Goal: Task Accomplishment & Management: Manage account settings

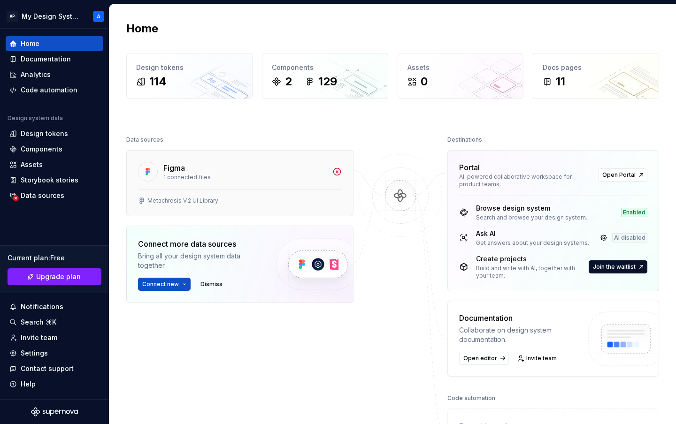
click at [212, 170] on div "Figma" at bounding box center [244, 167] width 163 height 11
click at [47, 59] on div "Documentation" at bounding box center [46, 58] width 50 height 9
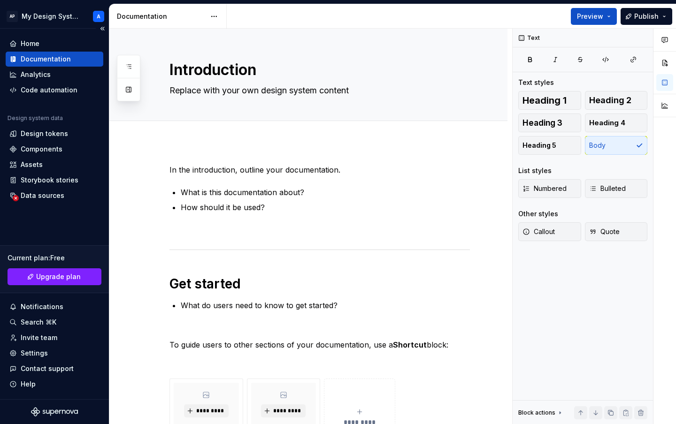
type textarea "*"
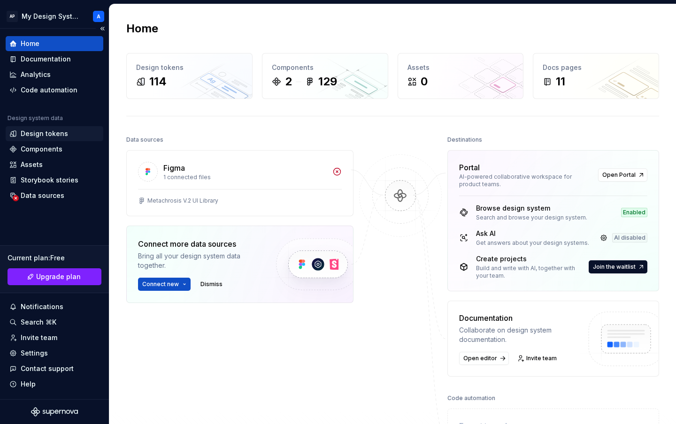
click at [58, 133] on div "Design tokens" at bounding box center [44, 133] width 47 height 9
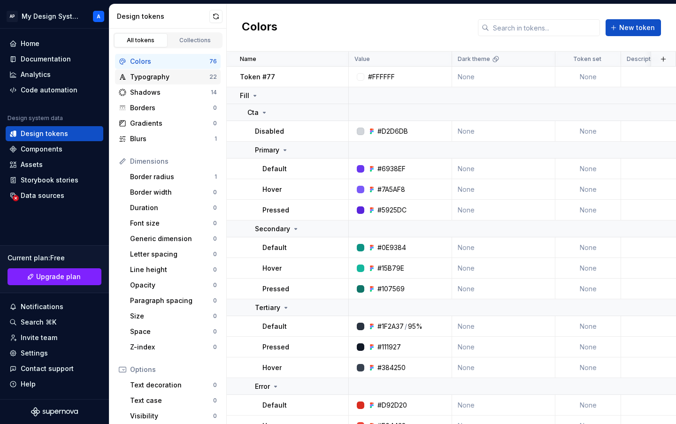
click at [155, 76] on div "Typography" at bounding box center [169, 76] width 79 height 9
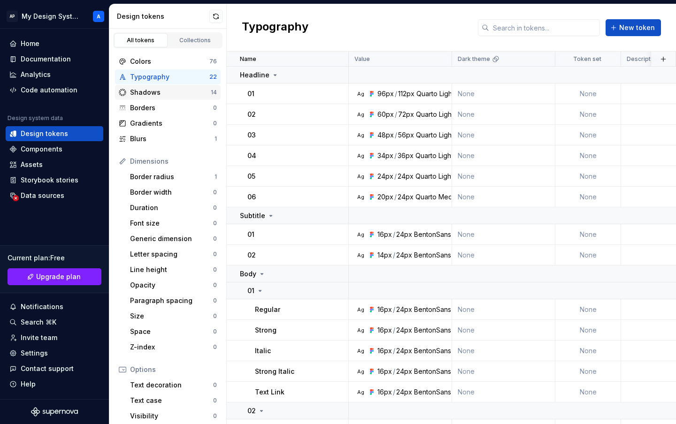
click at [161, 92] on div "Shadows" at bounding box center [170, 92] width 81 height 9
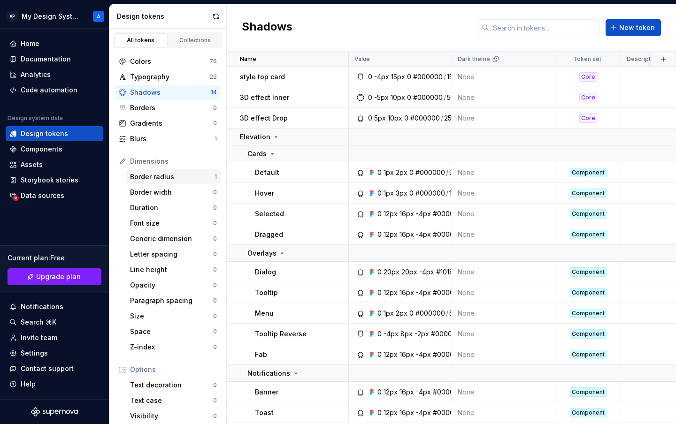
click at [155, 178] on div "Border radius" at bounding box center [172, 176] width 84 height 9
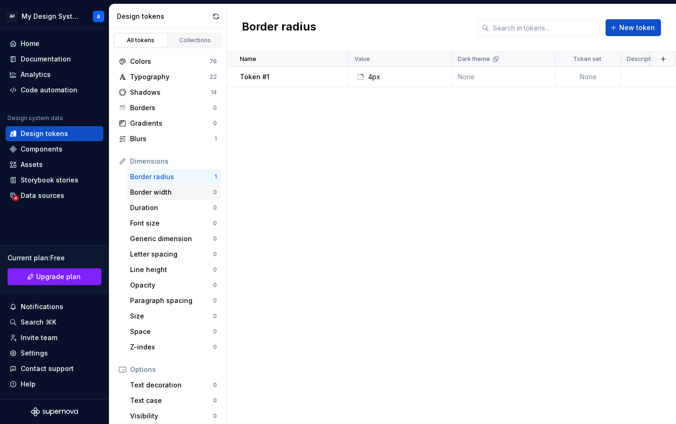
click at [156, 196] on div "Border width" at bounding box center [171, 192] width 83 height 9
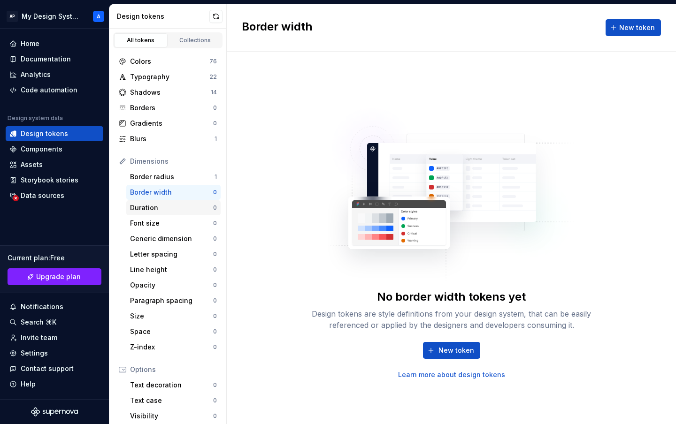
click at [155, 207] on div "Duration" at bounding box center [171, 207] width 83 height 9
click at [161, 188] on div "Border width" at bounding box center [171, 192] width 83 height 9
click at [160, 175] on div "Border radius" at bounding box center [172, 176] width 84 height 9
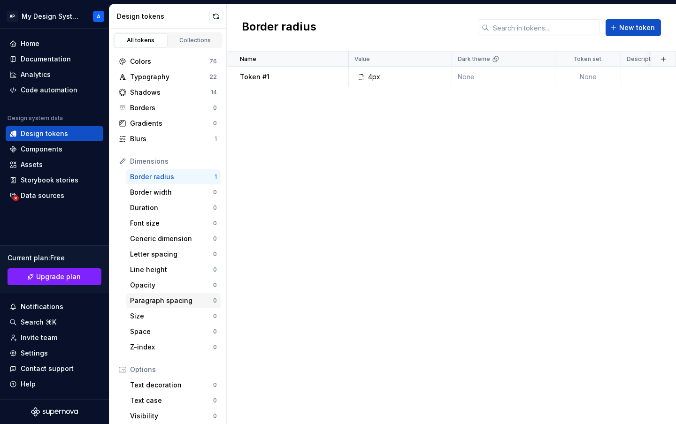
scroll to position [90, 0]
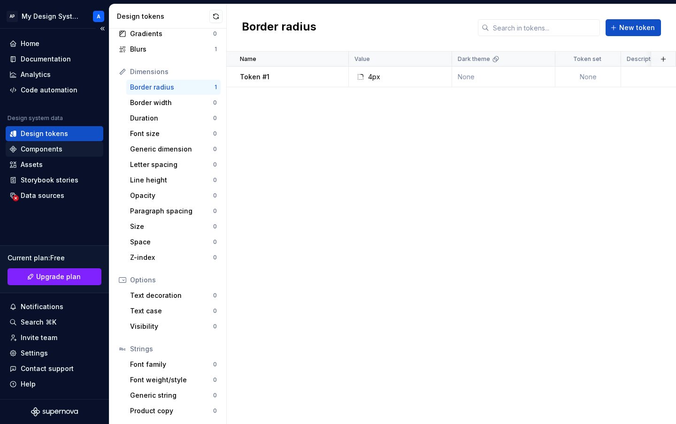
click at [48, 149] on div "Components" at bounding box center [42, 149] width 42 height 9
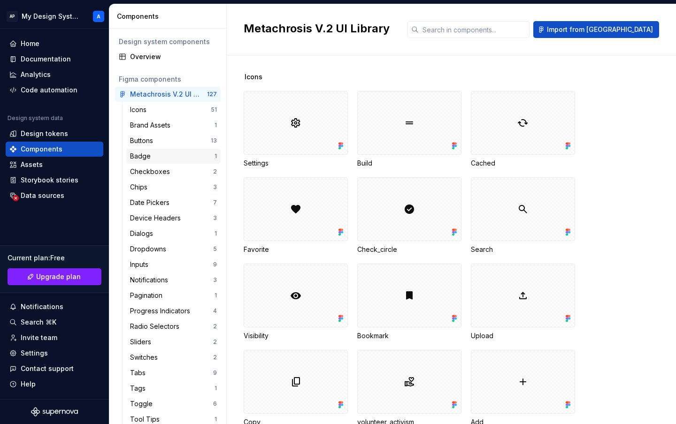
click at [153, 161] on div "Badge" at bounding box center [142, 156] width 24 height 9
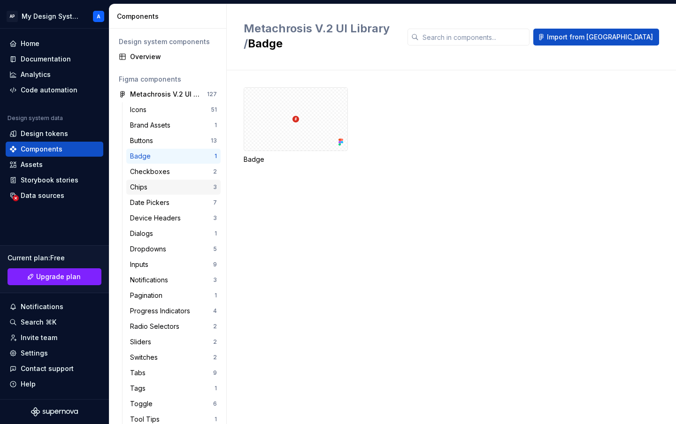
click at [150, 191] on div "Chips" at bounding box center [140, 187] width 21 height 9
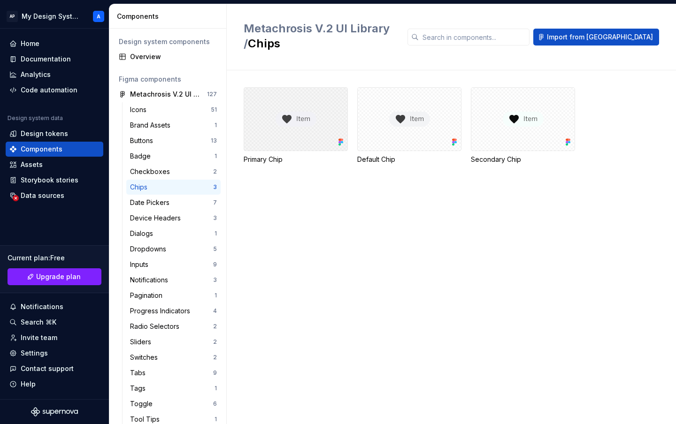
click at [306, 117] on div at bounding box center [296, 119] width 104 height 64
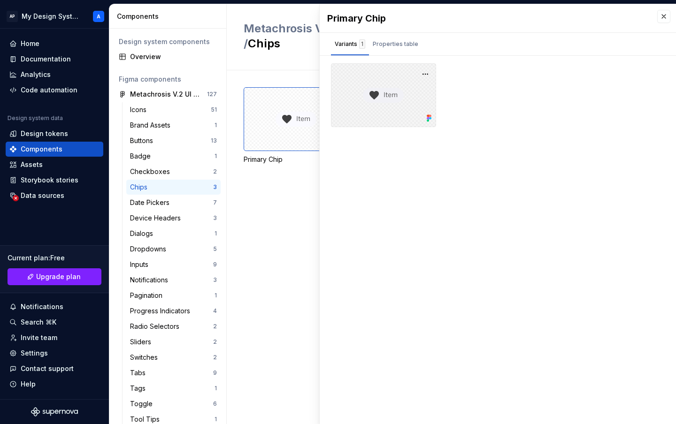
click at [387, 94] on div at bounding box center [383, 95] width 105 height 64
click at [399, 43] on div "Properties table" at bounding box center [396, 43] width 46 height 9
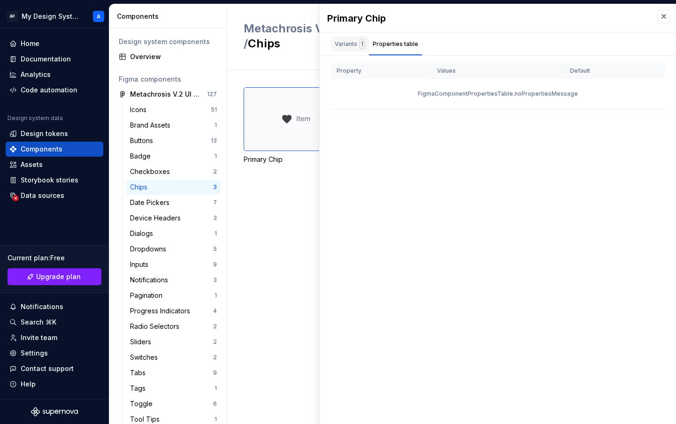
click at [350, 44] on div "Variants 1" at bounding box center [350, 43] width 31 height 9
click at [388, 42] on div "Properties table" at bounding box center [396, 43] width 46 height 9
click at [157, 166] on div "Checkboxes 2" at bounding box center [173, 171] width 94 height 15
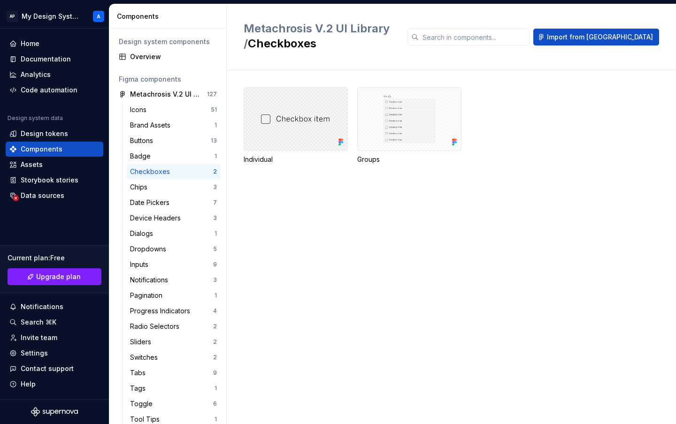
click at [295, 119] on div at bounding box center [296, 119] width 104 height 64
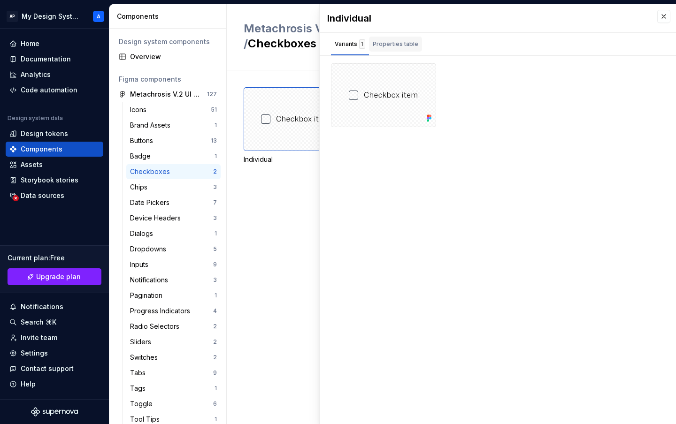
click at [385, 45] on div "Properties table" at bounding box center [396, 43] width 46 height 9
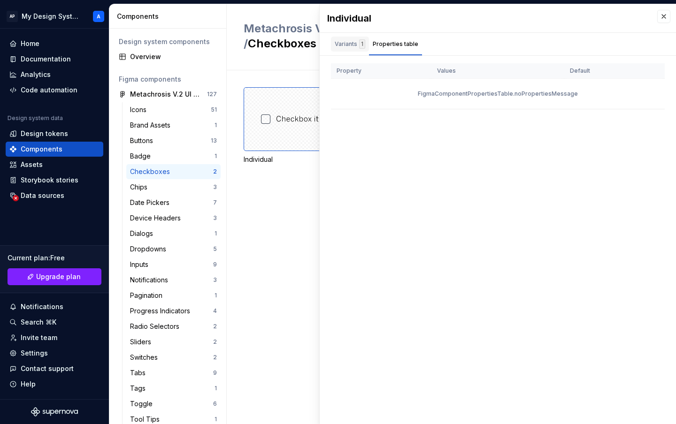
click at [348, 47] on div "Variants 1" at bounding box center [350, 43] width 31 height 9
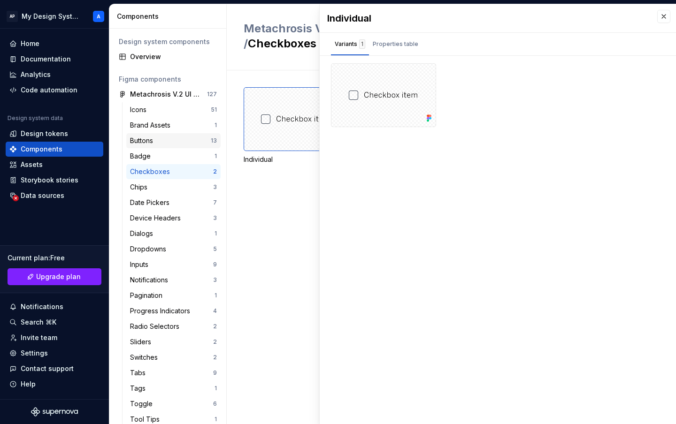
click at [155, 139] on div "Buttons" at bounding box center [143, 140] width 27 height 9
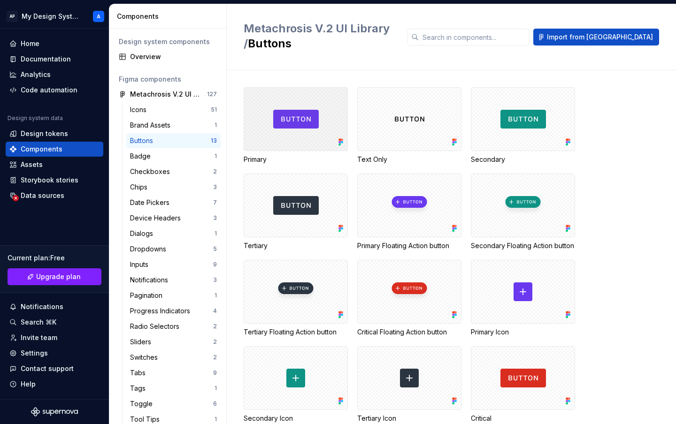
click at [304, 105] on div at bounding box center [296, 119] width 104 height 64
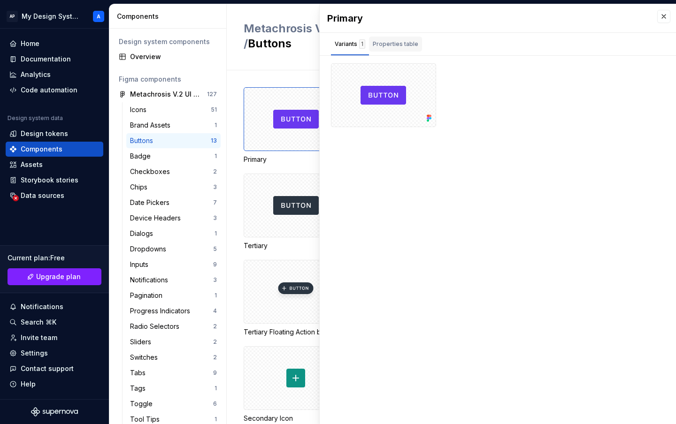
click at [391, 42] on div "Properties table" at bounding box center [396, 43] width 46 height 9
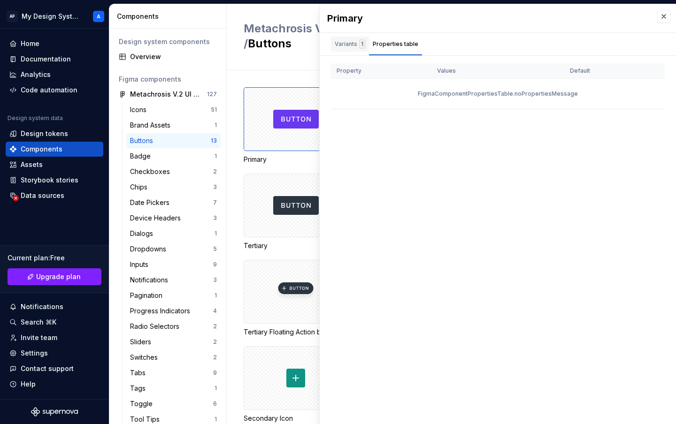
click at [353, 42] on div "Variants 1" at bounding box center [350, 43] width 31 height 9
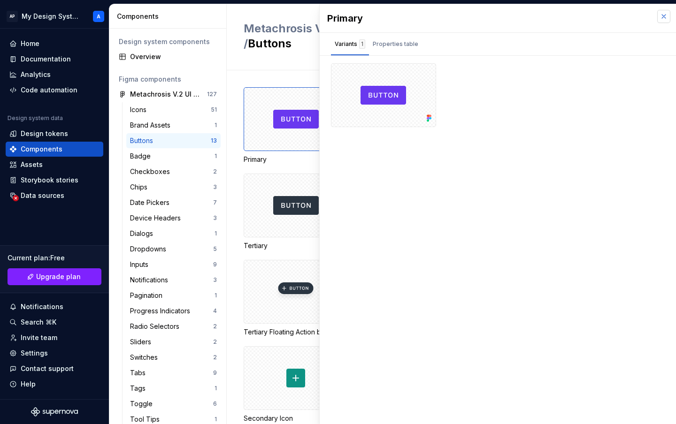
click at [666, 21] on button "button" at bounding box center [663, 16] width 13 height 13
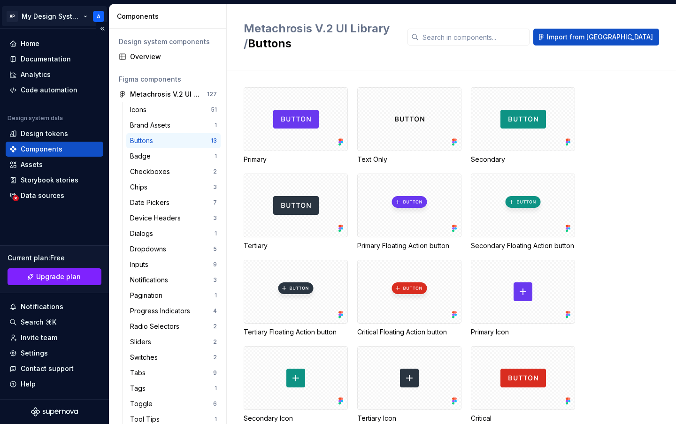
click at [35, 20] on html "AP My Design System A Home Documentation Analytics Code automation Design syste…" at bounding box center [338, 212] width 676 height 424
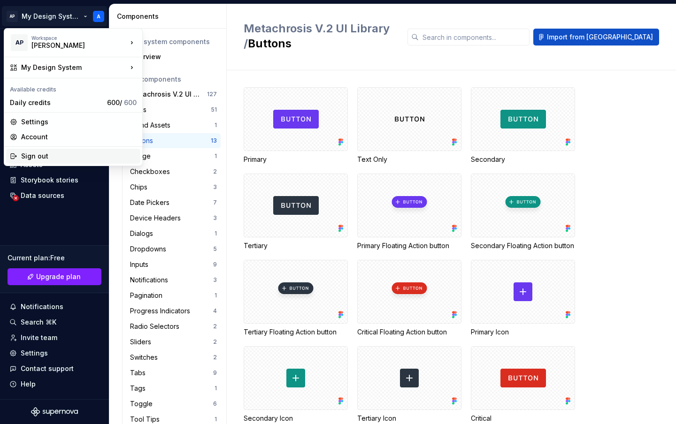
click at [66, 157] on div "Sign out" at bounding box center [78, 156] width 115 height 9
click at [63, 15] on html "AP My Design System A Home Documentation Analytics Code automation Design syste…" at bounding box center [338, 212] width 676 height 424
click at [181, 60] on div "New workspace" at bounding box center [188, 61] width 61 height 9
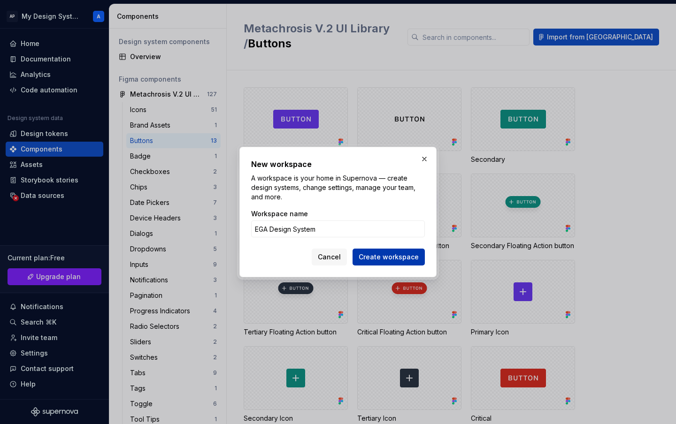
type input "EGA Design System"
click at [391, 255] on span "Create workspace" at bounding box center [389, 256] width 60 height 9
